Goal: Task Accomplishment & Management: Manage account settings

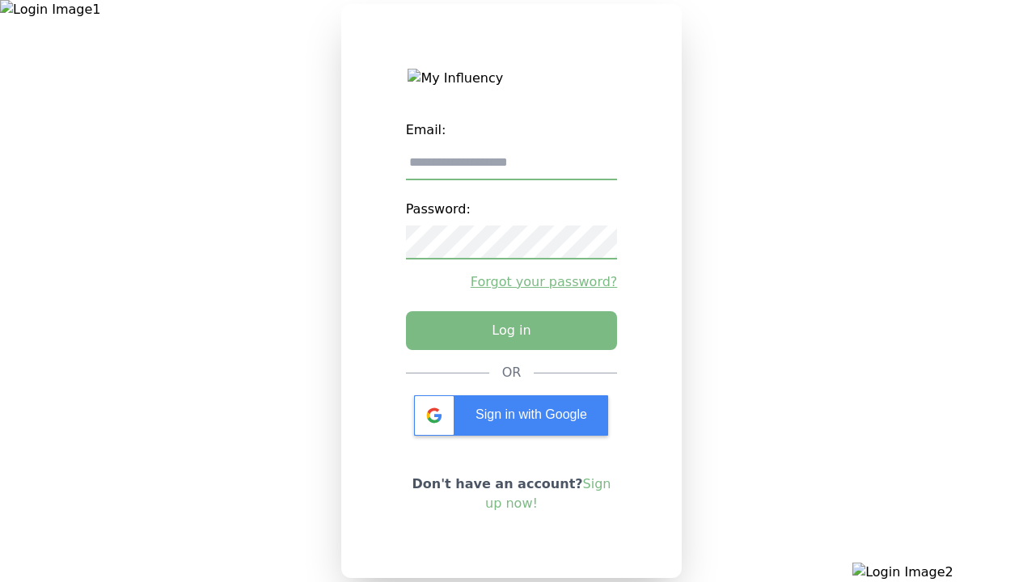
click at [511, 169] on input "email" at bounding box center [512, 163] width 212 height 34
type input "**********"
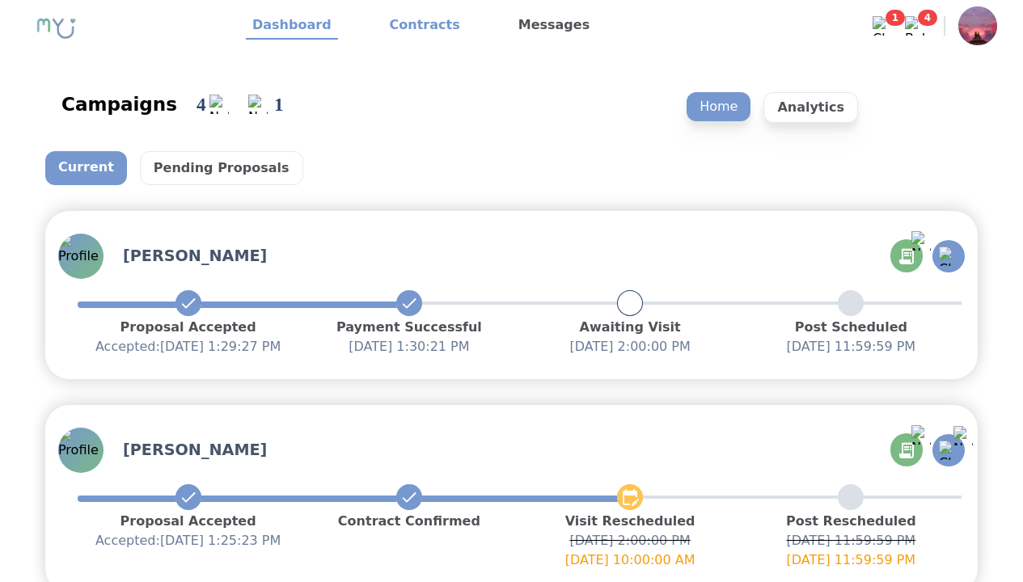
click at [415, 26] on link "Contracts" at bounding box center [424, 25] width 83 height 27
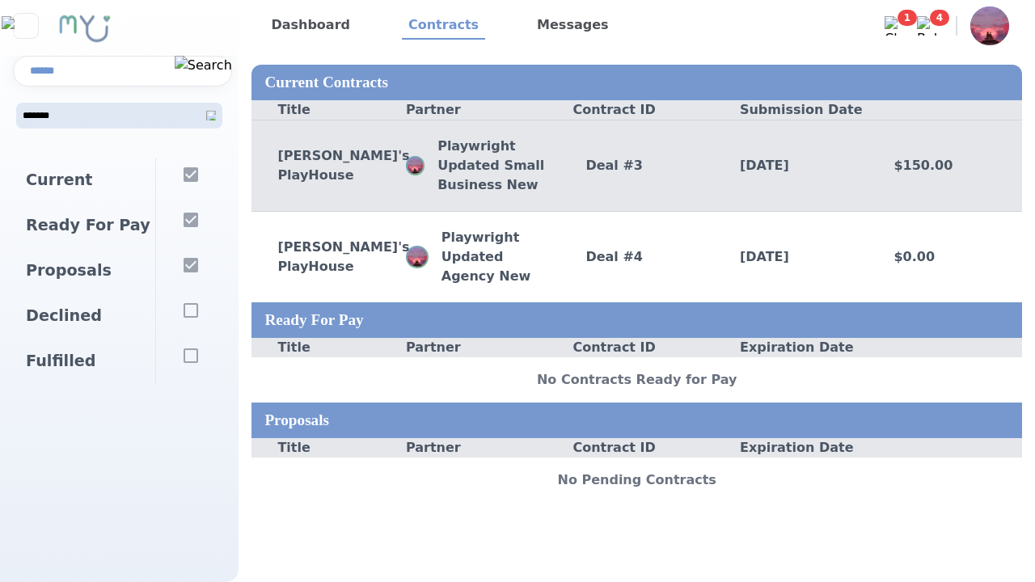
click at [636, 165] on div "Deal # 3" at bounding box center [637, 165] width 154 height 19
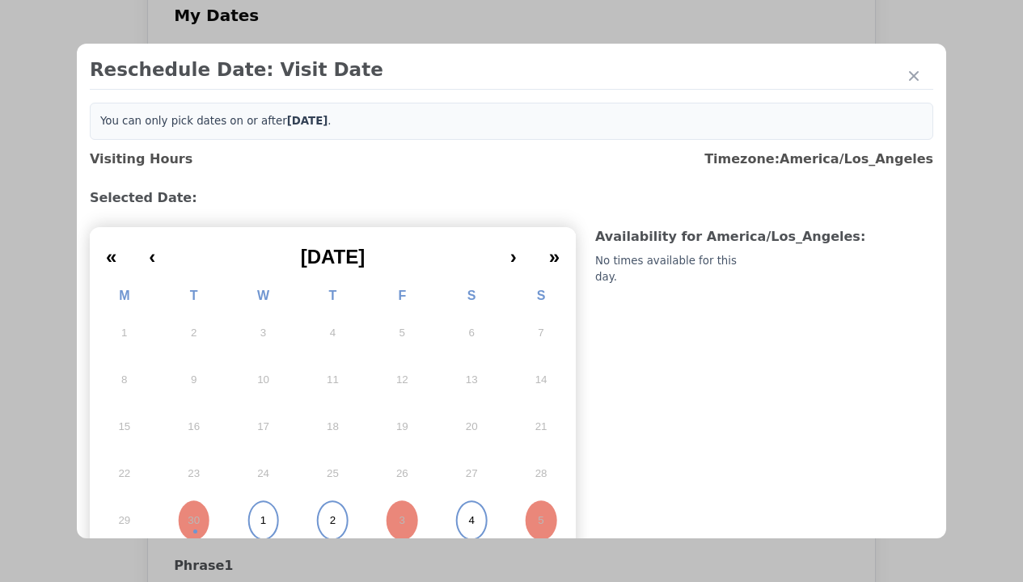
click at [261, 515] on abbr "1" at bounding box center [263, 521] width 6 height 15
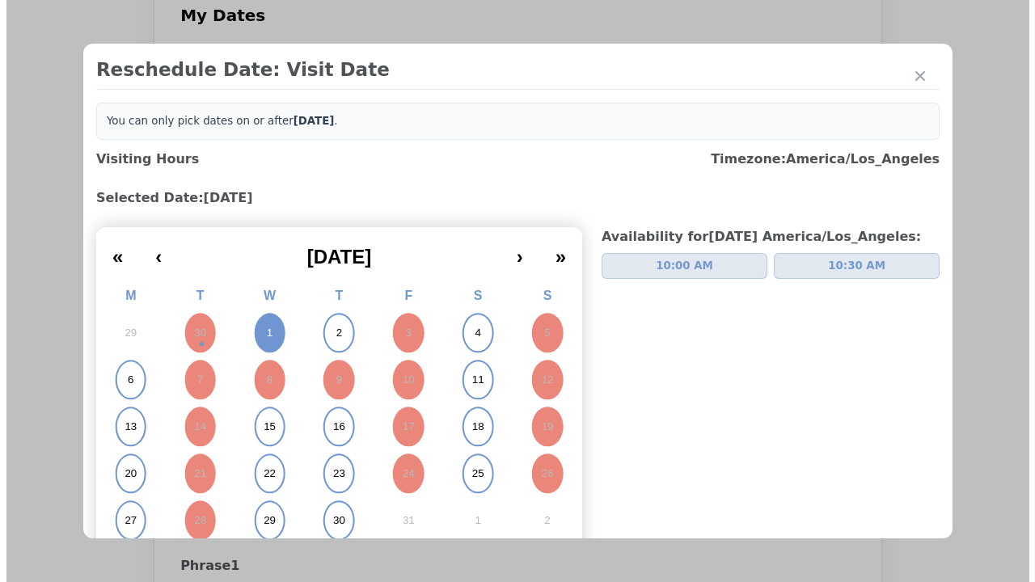
scroll to position [6, 0]
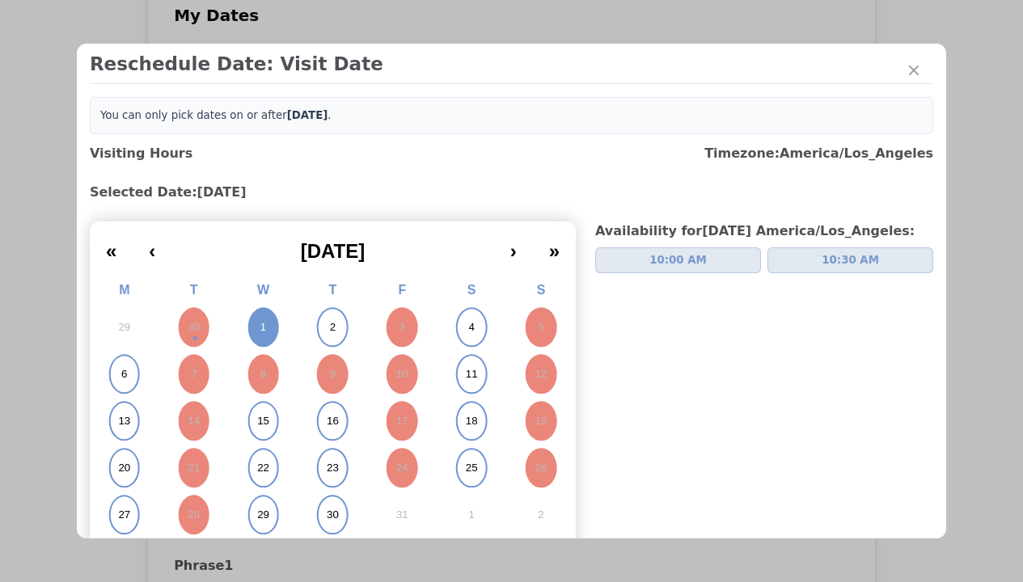
click at [671, 260] on span "10:00 AM" at bounding box center [677, 260] width 57 height 16
click at [256, 380] on div "Update Submission Date" at bounding box center [256, 388] width 133 height 16
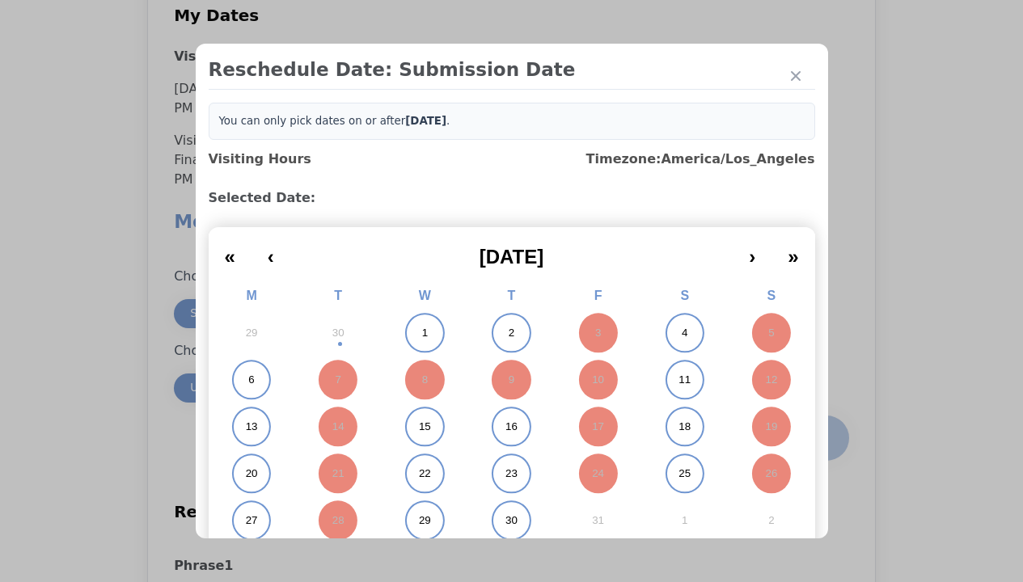
click at [422, 333] on abbr "1" at bounding box center [425, 333] width 6 height 15
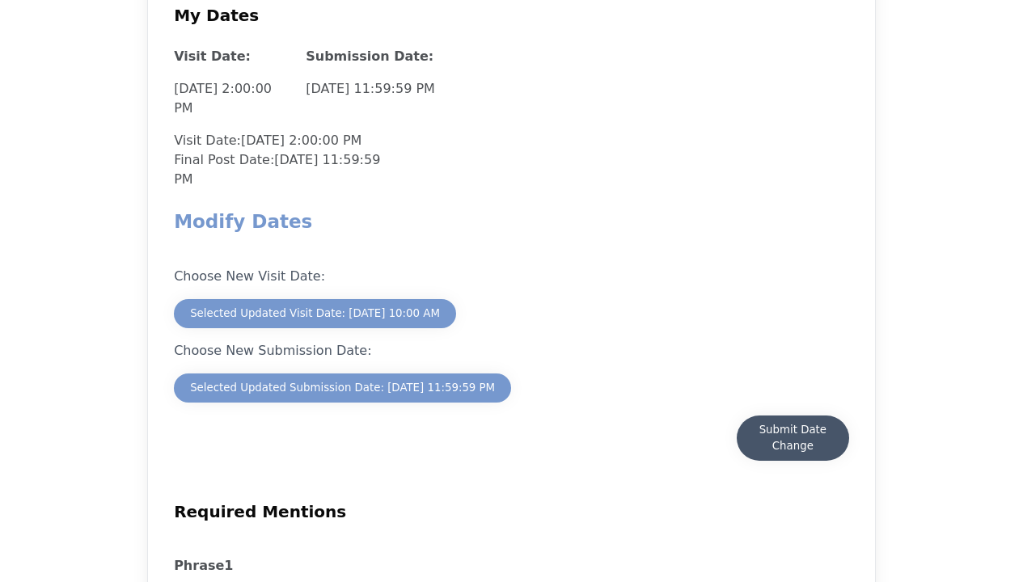
click at [793, 422] on div "Submit Date Change" at bounding box center [793, 438] width 80 height 32
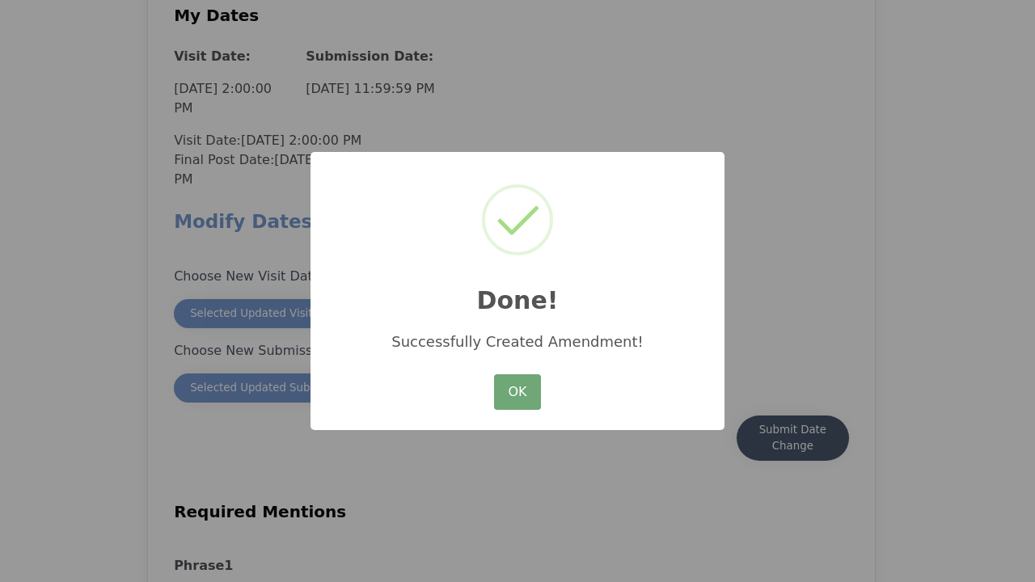
click at [518, 393] on button "OK" at bounding box center [517, 392] width 47 height 36
